Goal: Browse casually: Explore the website without a specific task or goal

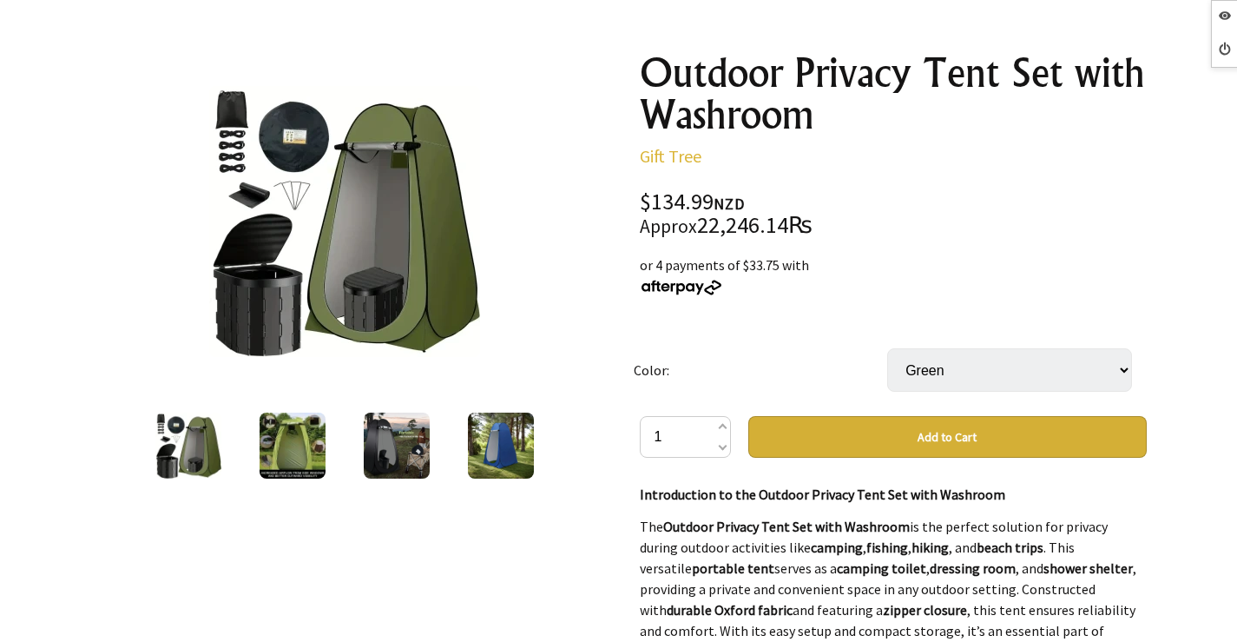
scroll to position [174, 0]
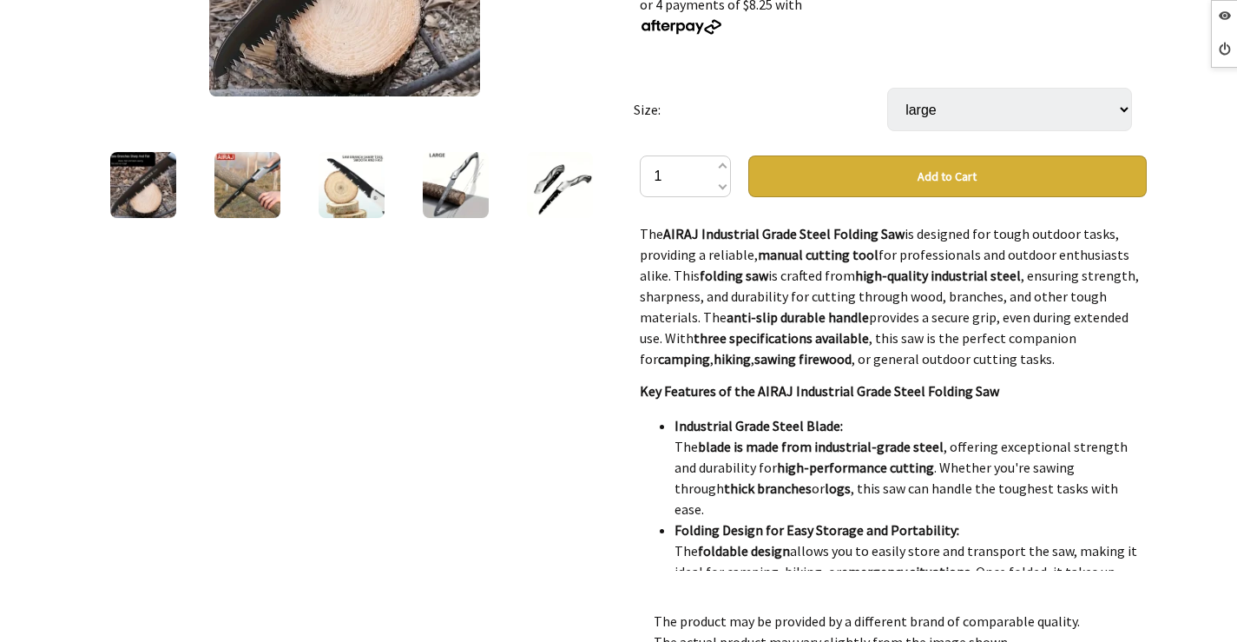
scroll to position [87, 0]
